Goal: Browse casually: Explore the website without a specific task or goal

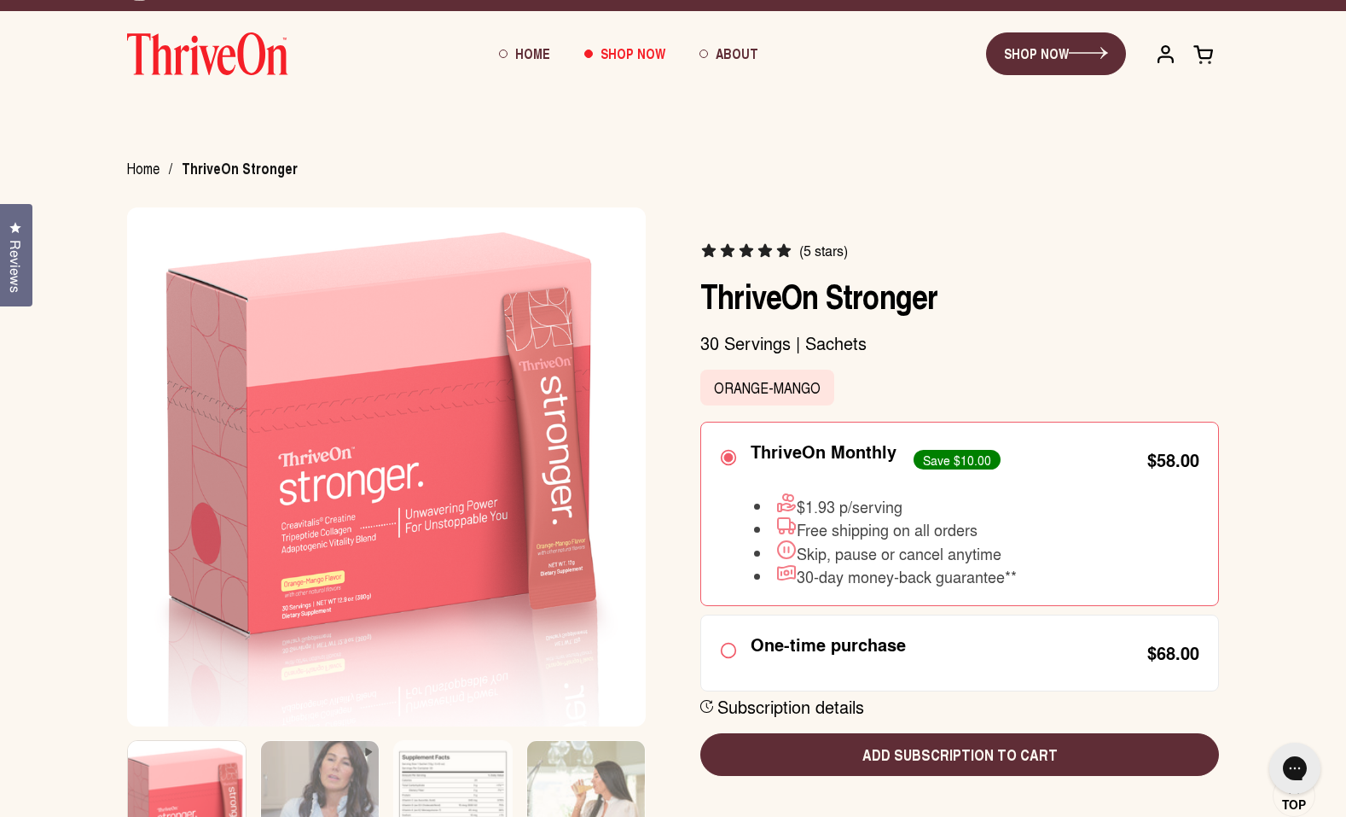
click at [240, 49] on img at bounding box center [207, 53] width 161 height 43
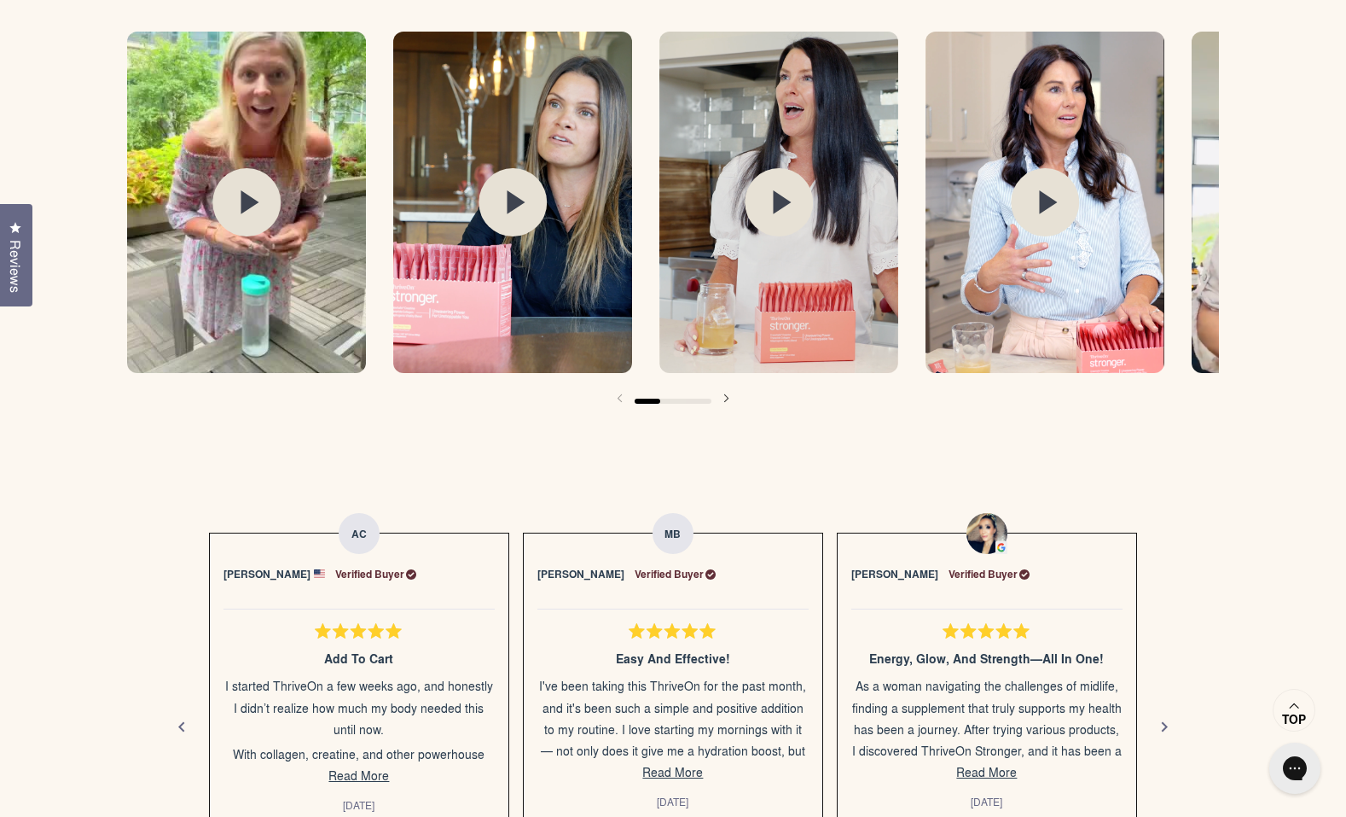
scroll to position [2820, 0]
